Goal: Use online tool/utility: Utilize a website feature to perform a specific function

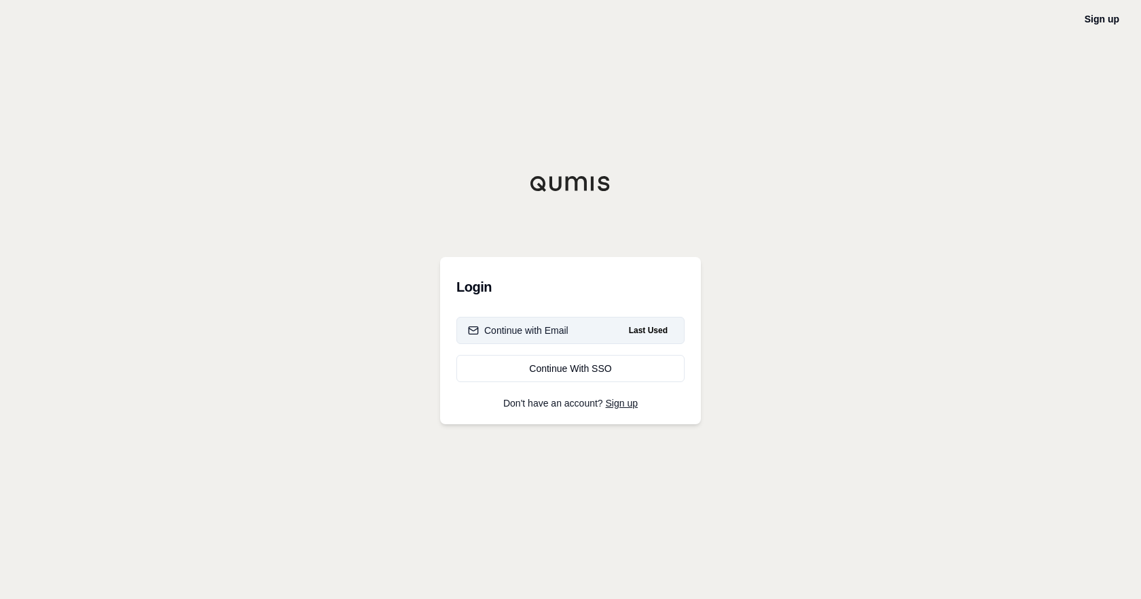
click at [522, 334] on div "Continue with Email" at bounding box center [518, 330] width 101 height 14
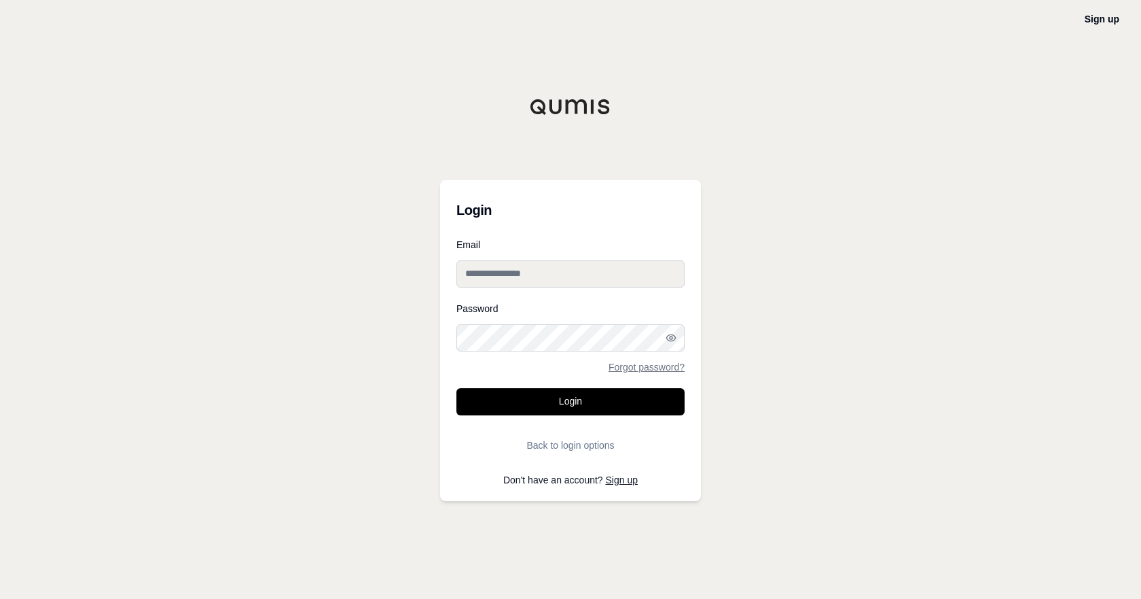
type input "**********"
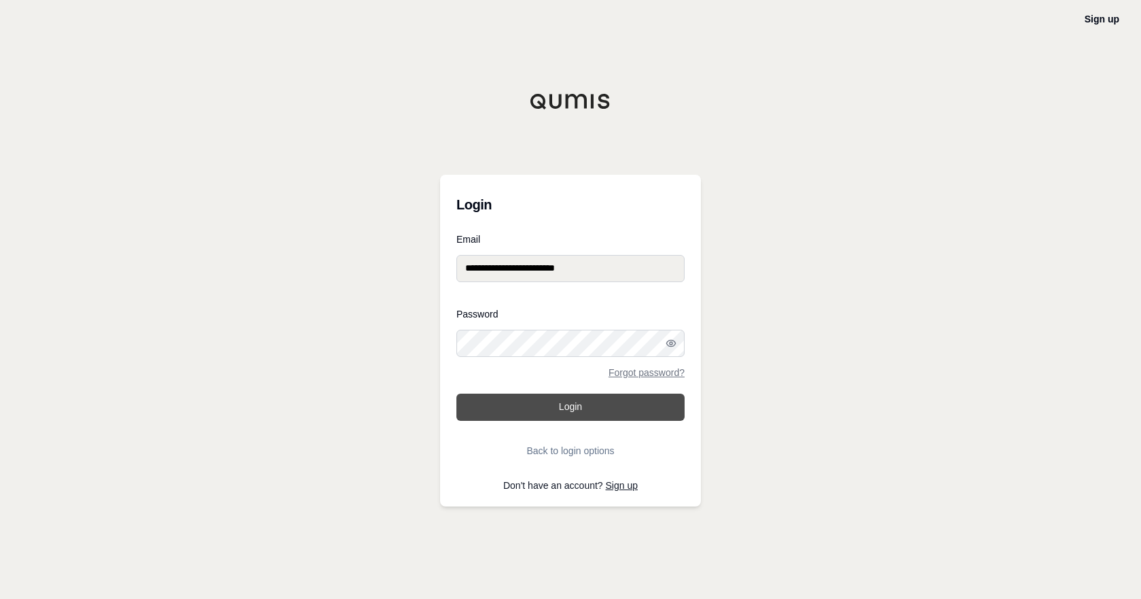
click at [563, 413] on button "Login" at bounding box center [571, 406] width 228 height 27
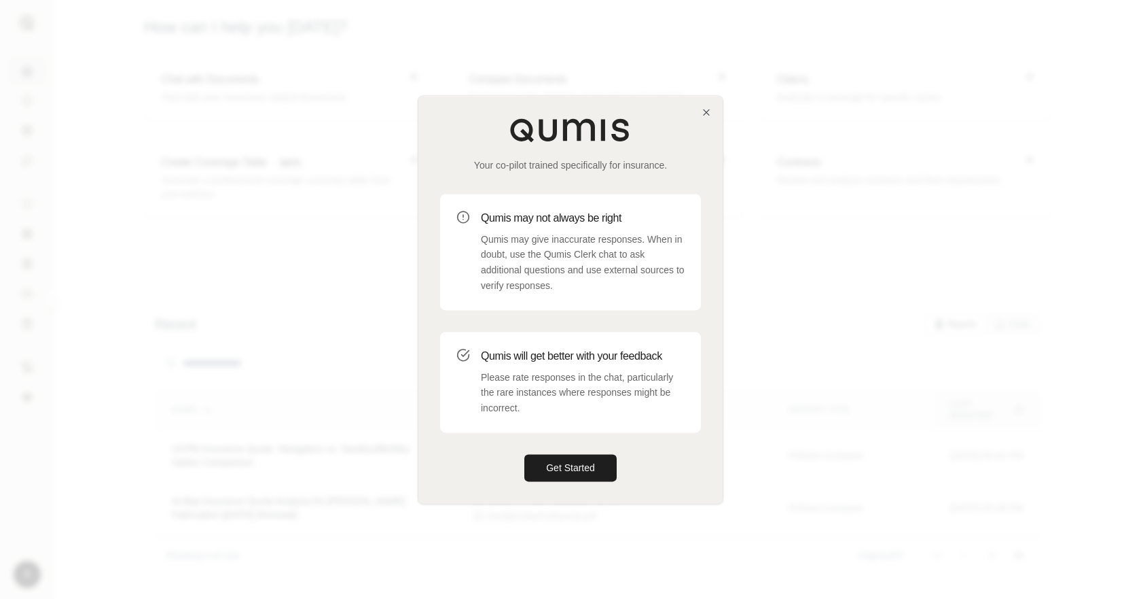
click at [709, 119] on div "Your co-pilot trained specifically for insurance. Qumis may not always be right…" at bounding box center [571, 299] width 304 height 407
click at [709, 113] on icon "button" at bounding box center [706, 111] width 5 height 5
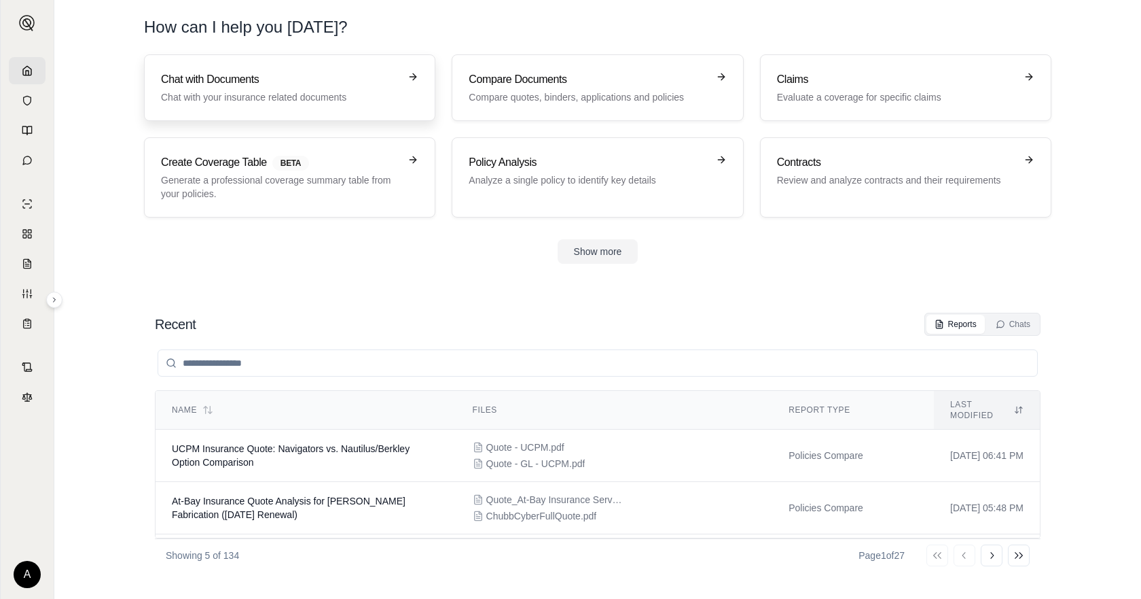
click at [361, 95] on p "Chat with your insurance related documents" at bounding box center [280, 97] width 238 height 14
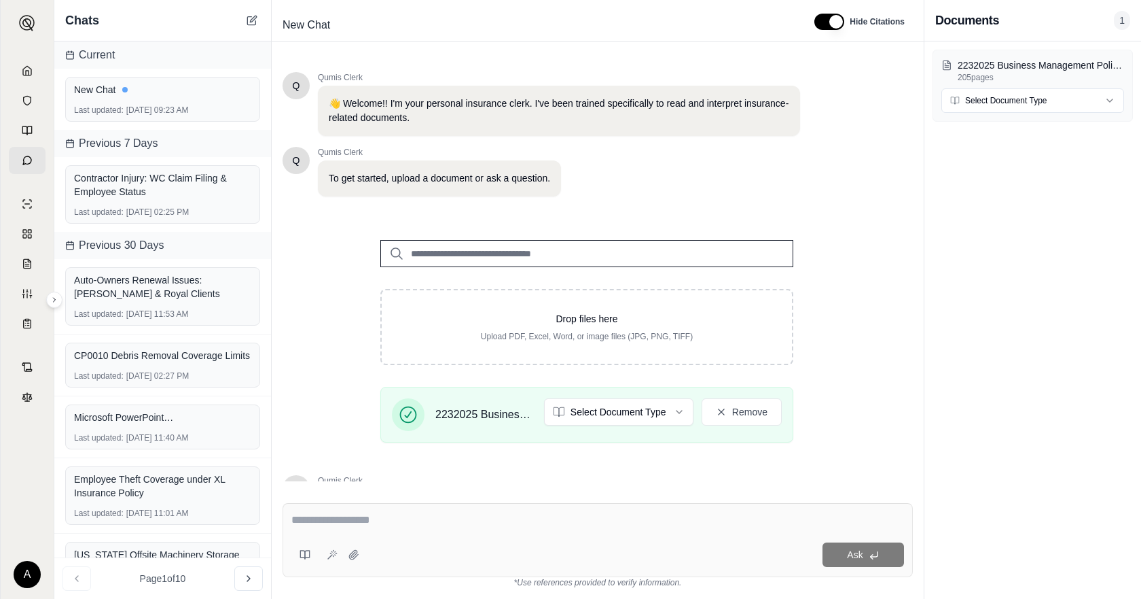
scroll to position [135, 0]
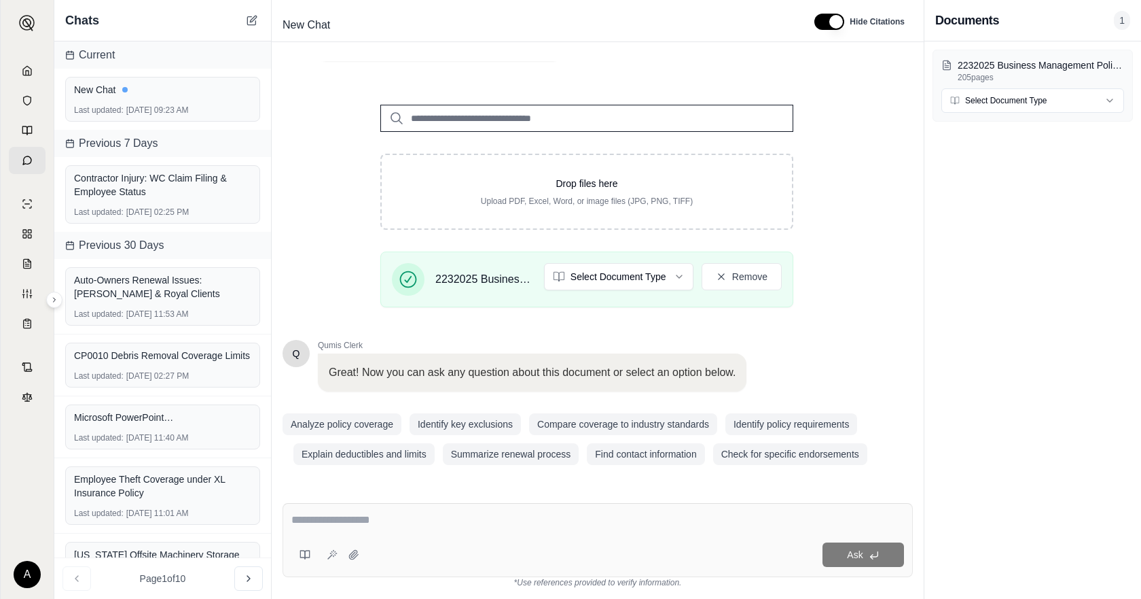
click at [398, 517] on textarea at bounding box center [597, 520] width 613 height 16
click at [537, 514] on textarea at bounding box center [597, 520] width 613 height 16
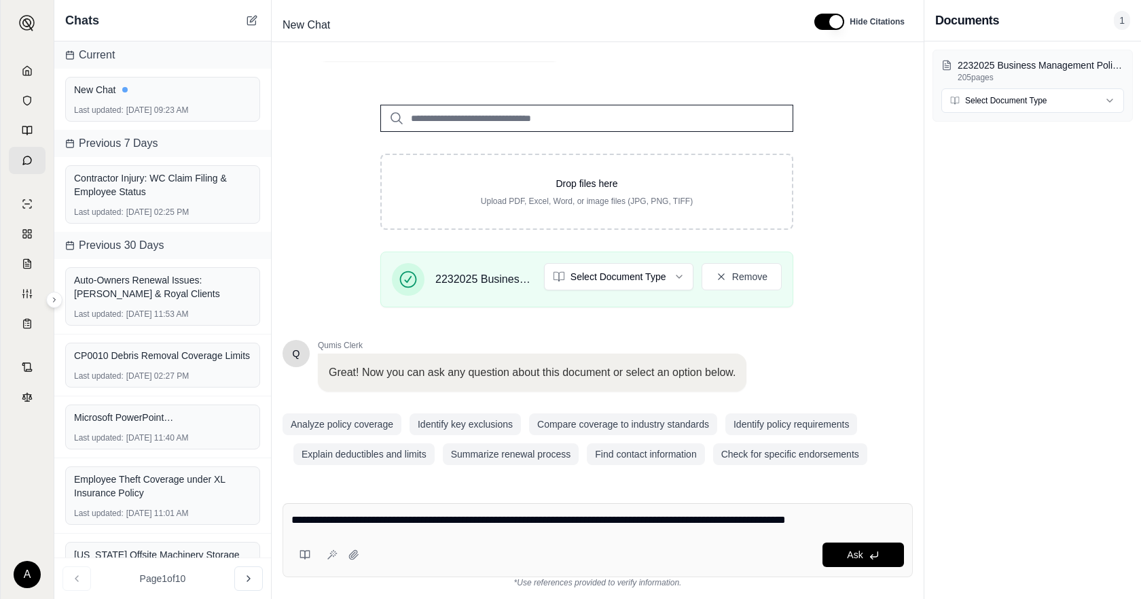
type textarea "**********"
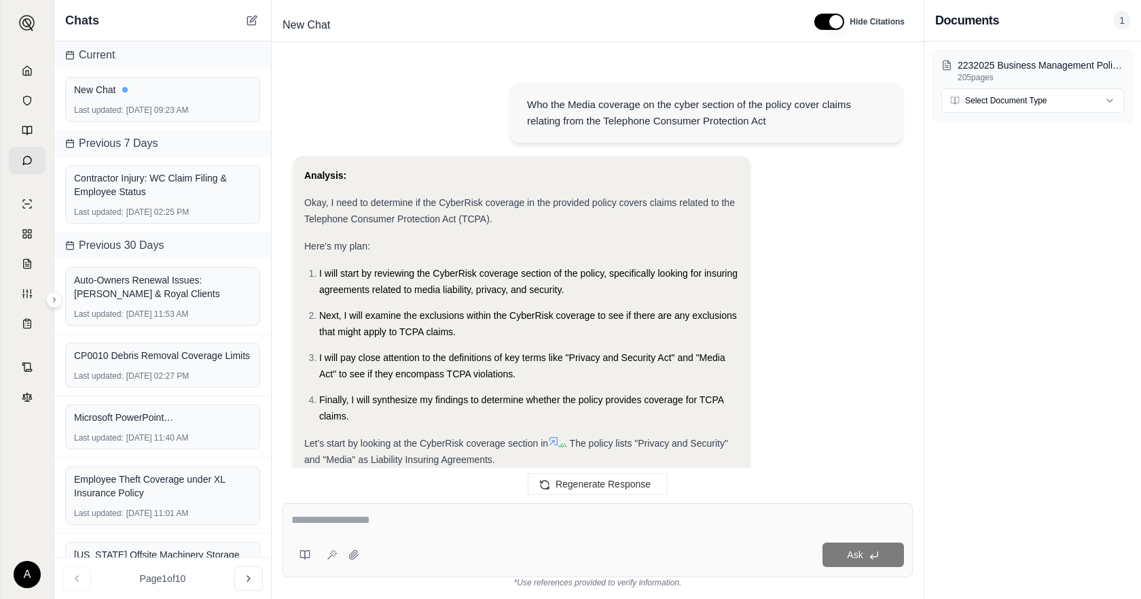
scroll to position [704, 0]
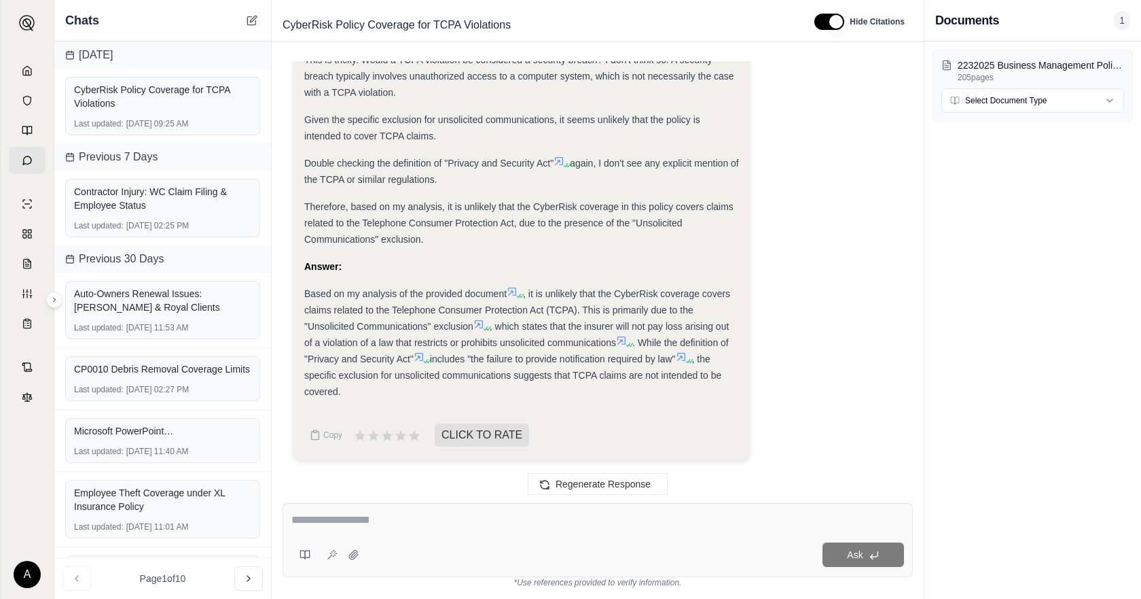
click at [481, 320] on icon at bounding box center [479, 324] width 11 height 11
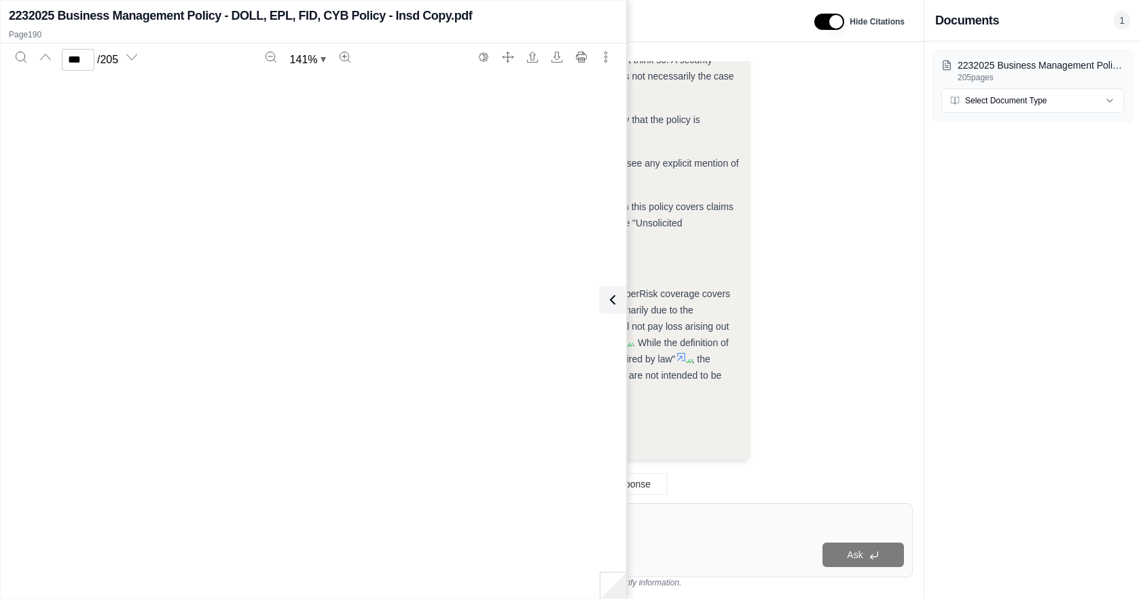
type input "***"
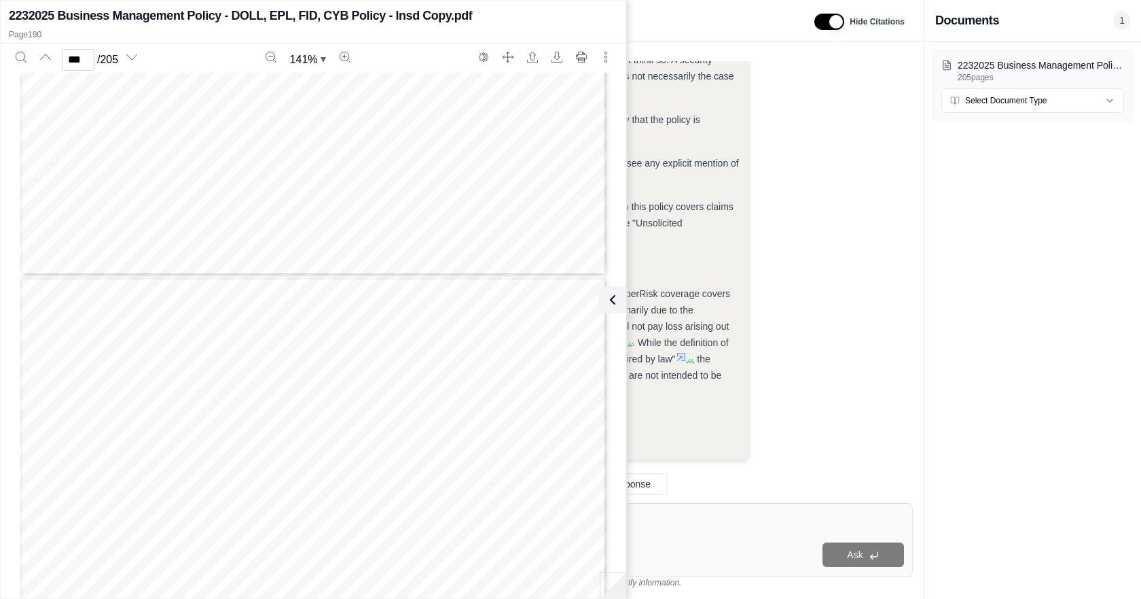
click at [609, 302] on icon at bounding box center [610, 299] width 16 height 16
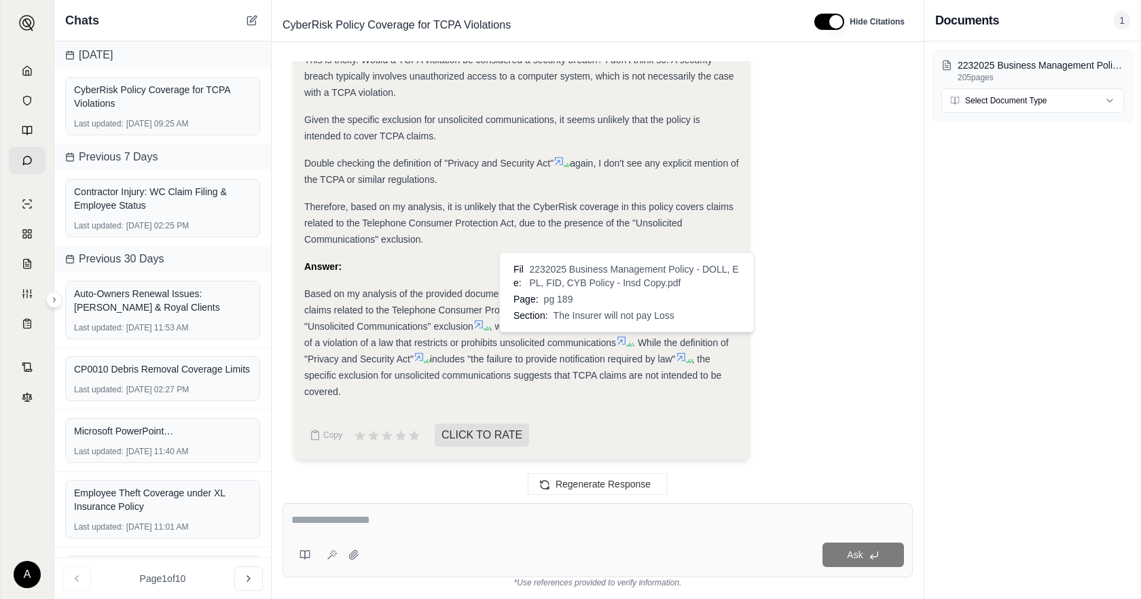
click at [628, 340] on icon at bounding box center [628, 344] width 8 height 8
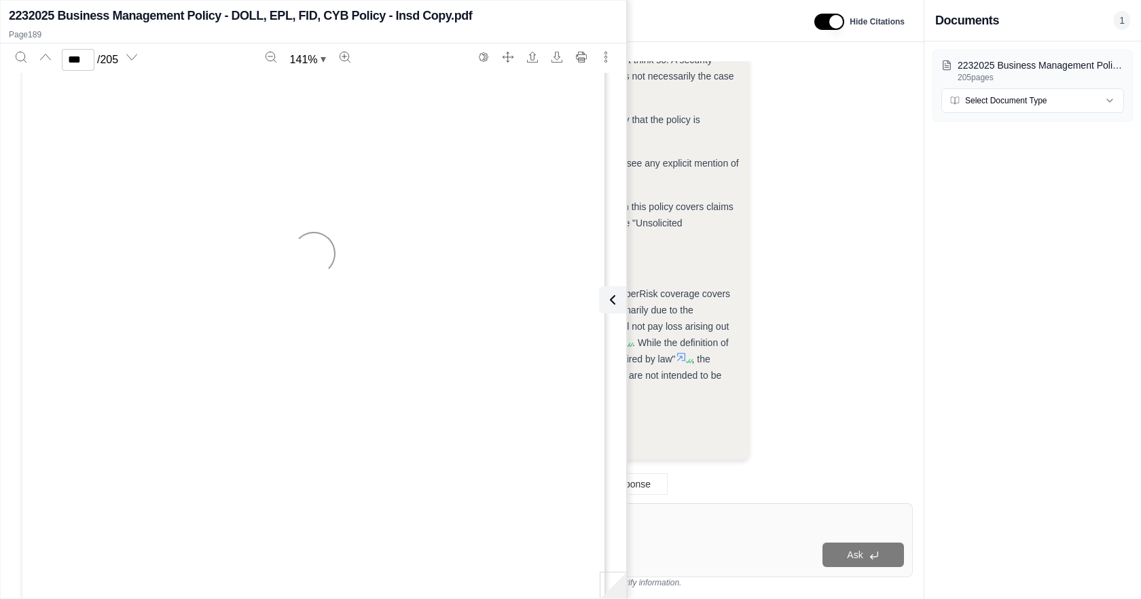
scroll to position [142987, 0]
type input "***"
click at [620, 306] on button at bounding box center [612, 299] width 27 height 27
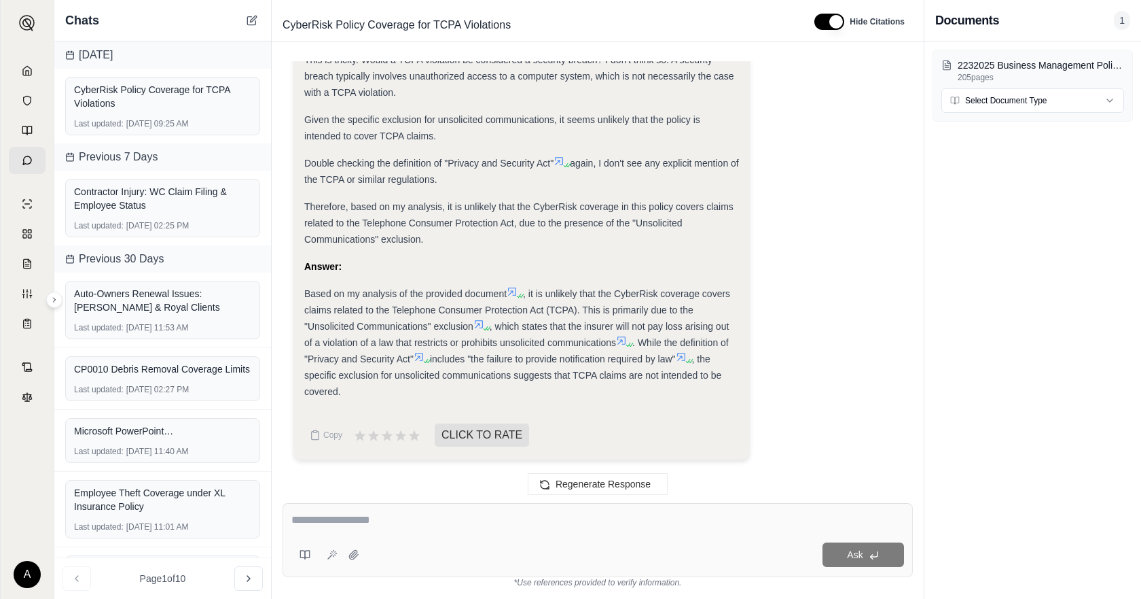
click at [484, 325] on icon at bounding box center [486, 328] width 8 height 8
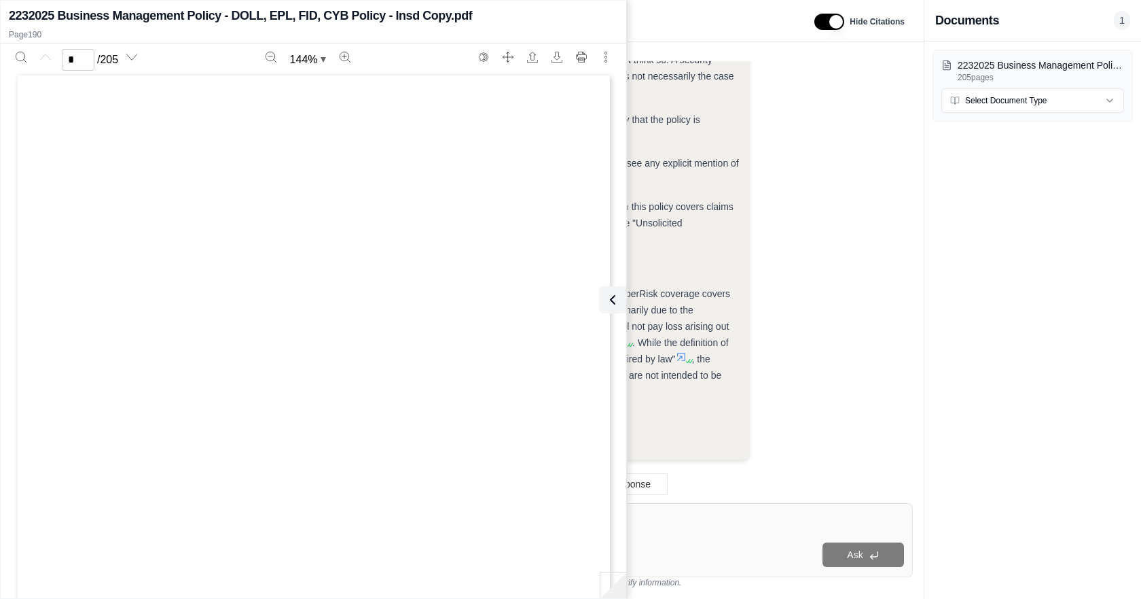
scroll to position [0, 0]
type input "***"
click at [618, 306] on button at bounding box center [610, 299] width 27 height 27
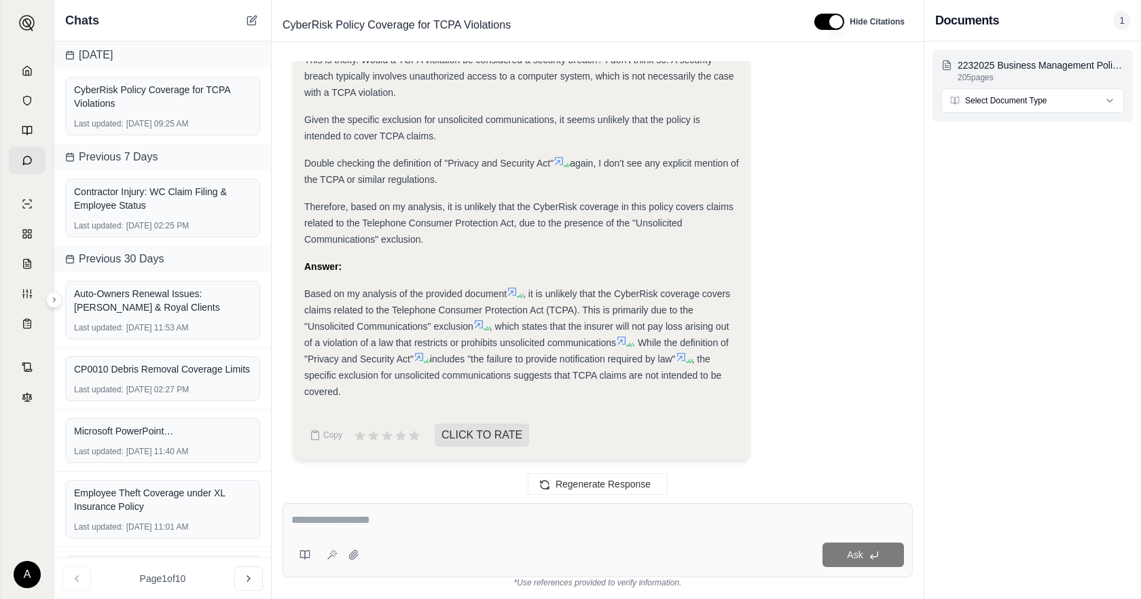
click at [1010, 103] on html "A Chats [DATE] CyberRisk Policy Coverage for TCPA Violations Last updated: [DAT…" at bounding box center [570, 299] width 1141 height 599
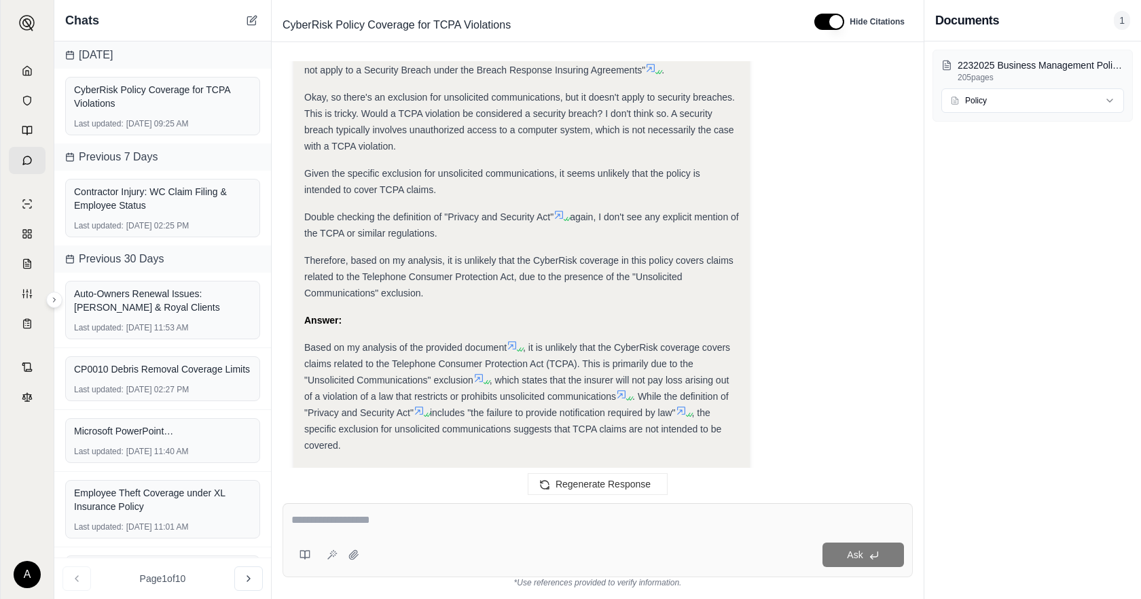
scroll to position [704, 0]
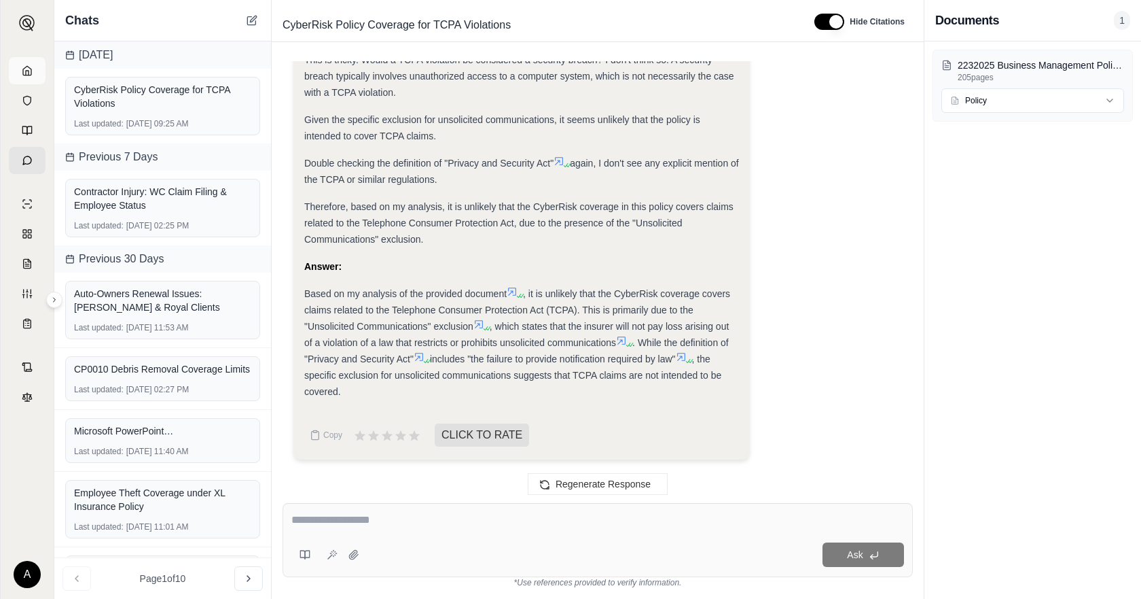
click at [19, 69] on link at bounding box center [27, 70] width 37 height 27
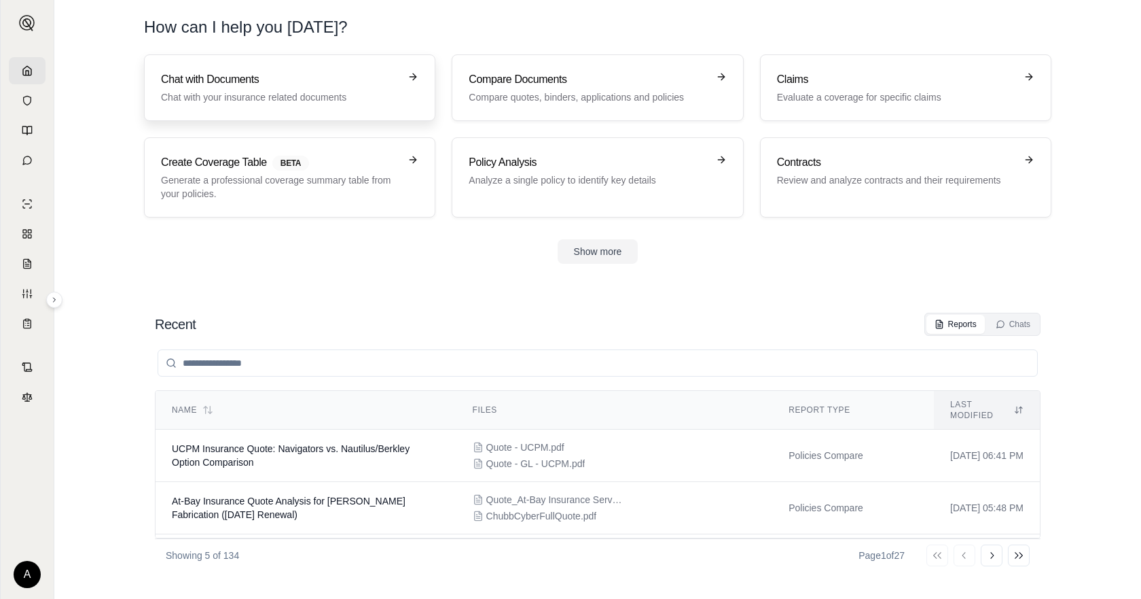
click at [357, 84] on h3 "Chat with Documents" at bounding box center [280, 79] width 238 height 16
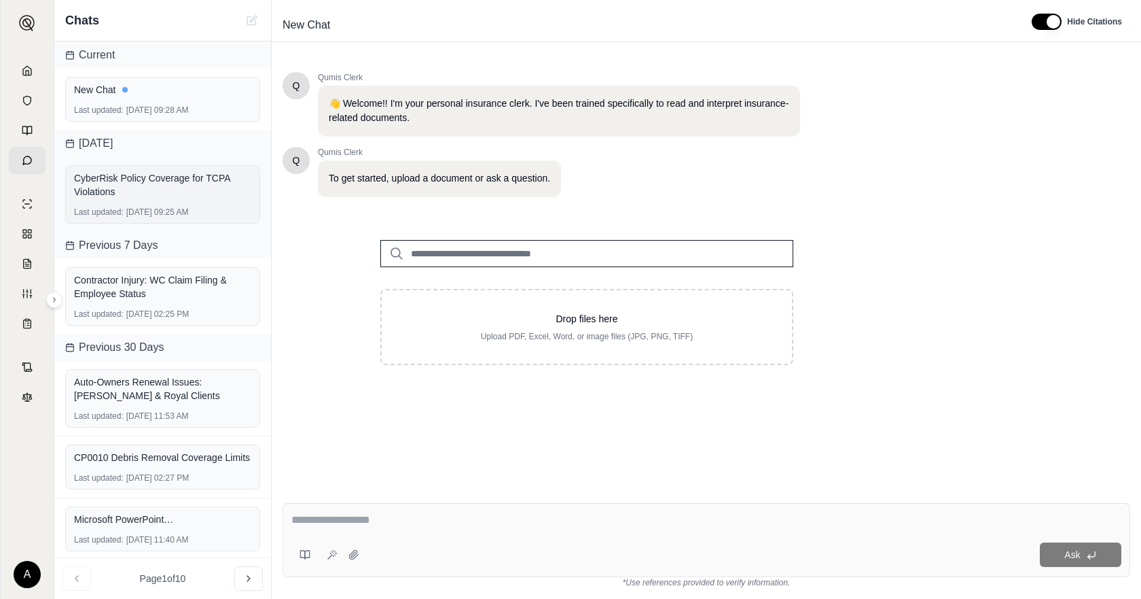
click at [167, 193] on div "CyberRisk Policy Coverage for TCPA Violations" at bounding box center [162, 184] width 177 height 27
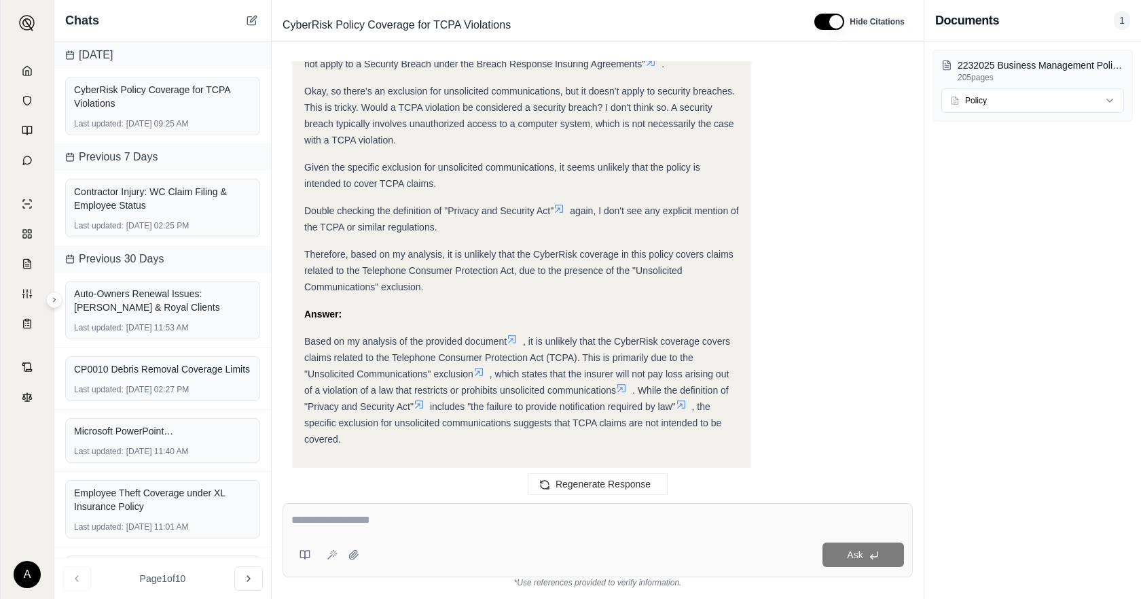
scroll to position [639, 0]
